Goal: Find specific page/section

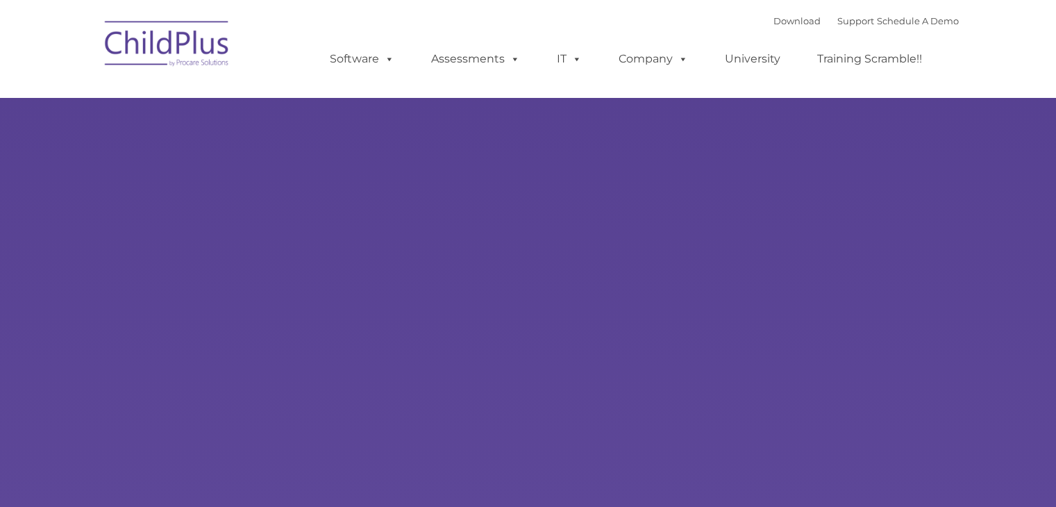
type input ""
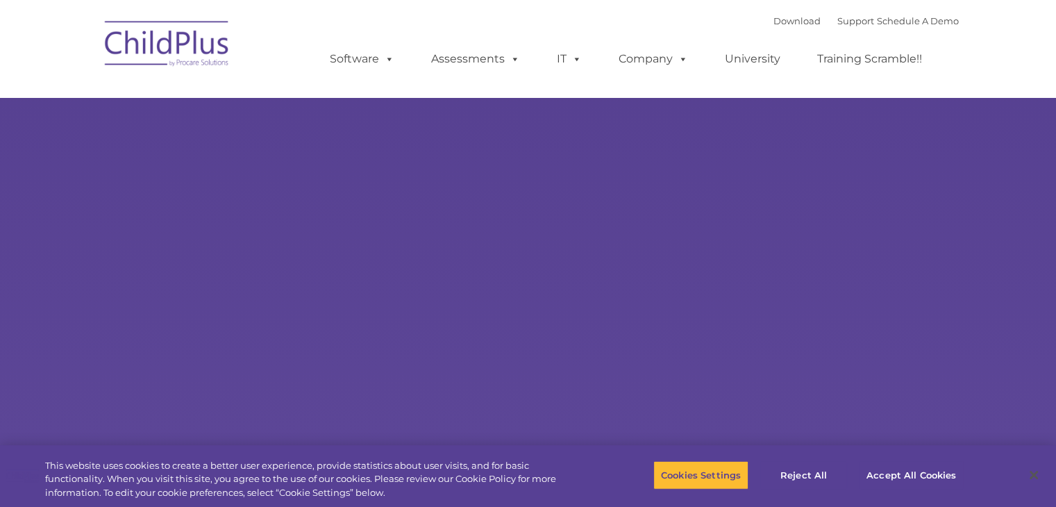
select select "MEDIUM"
